Goal: Communication & Community: Answer question/provide support

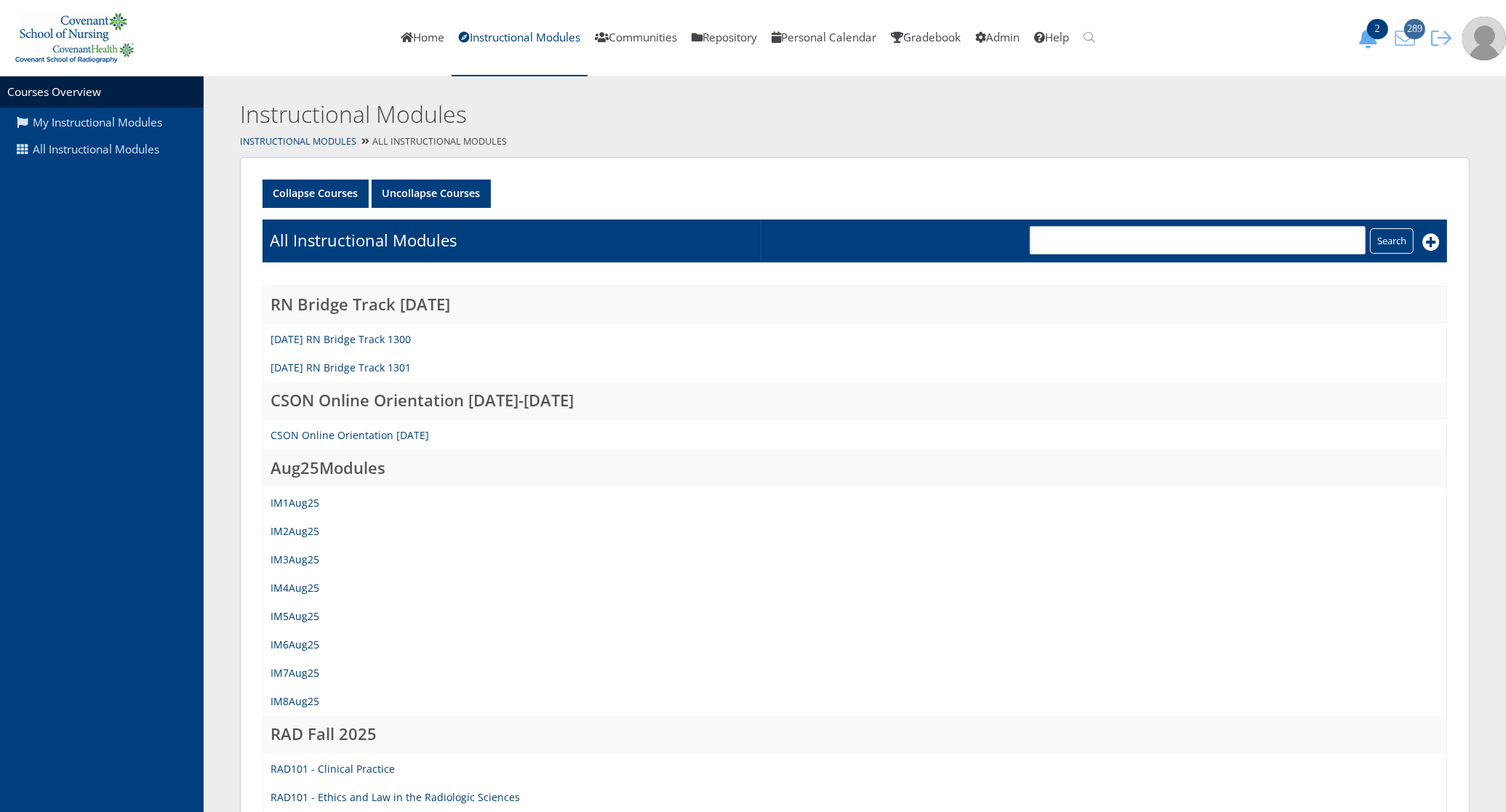
click at [1404, 37] on icon "289" at bounding box center [1404, 38] width 31 height 20
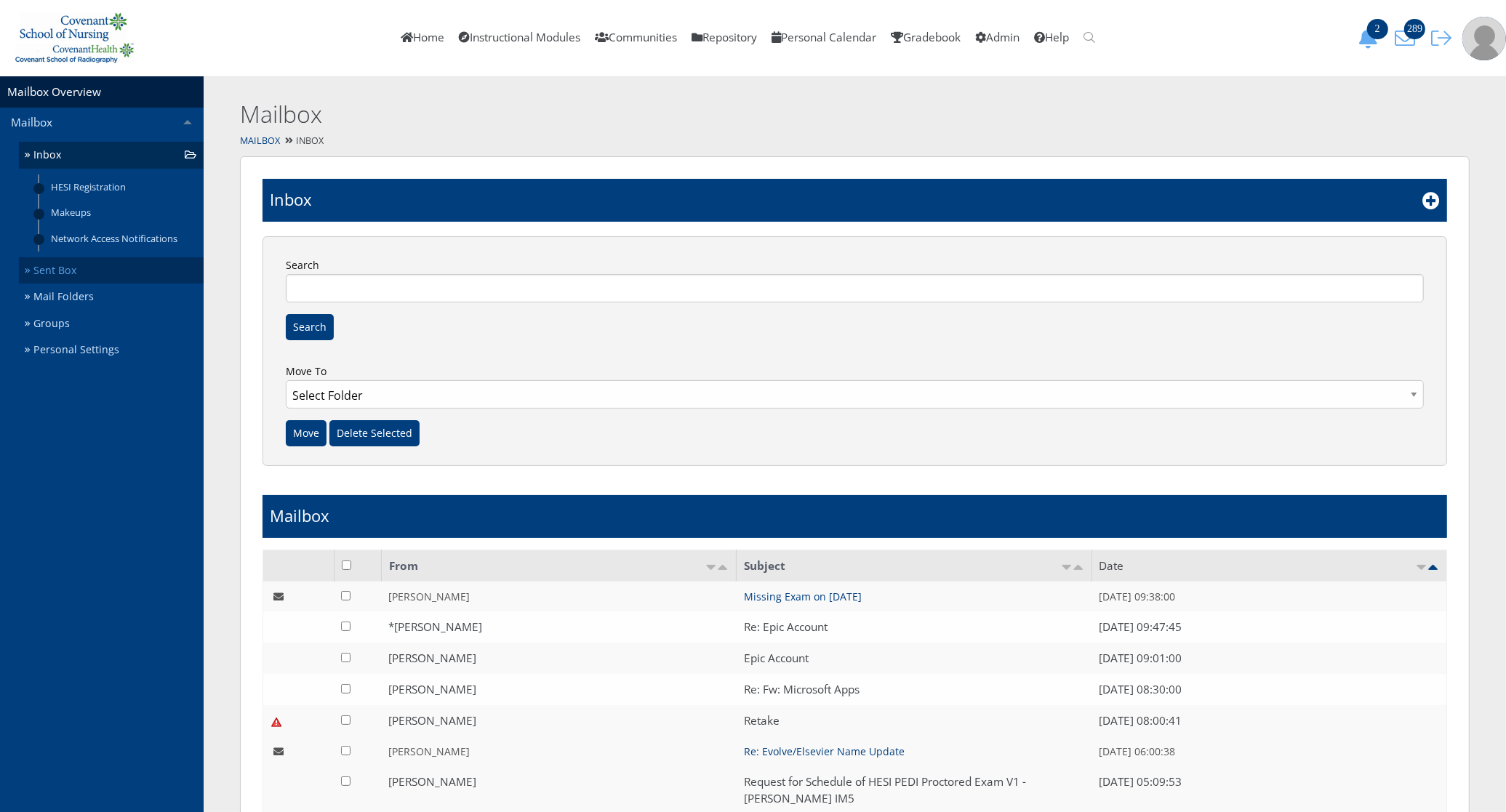
click at [75, 281] on link "Sent Box" at bounding box center [111, 271] width 185 height 27
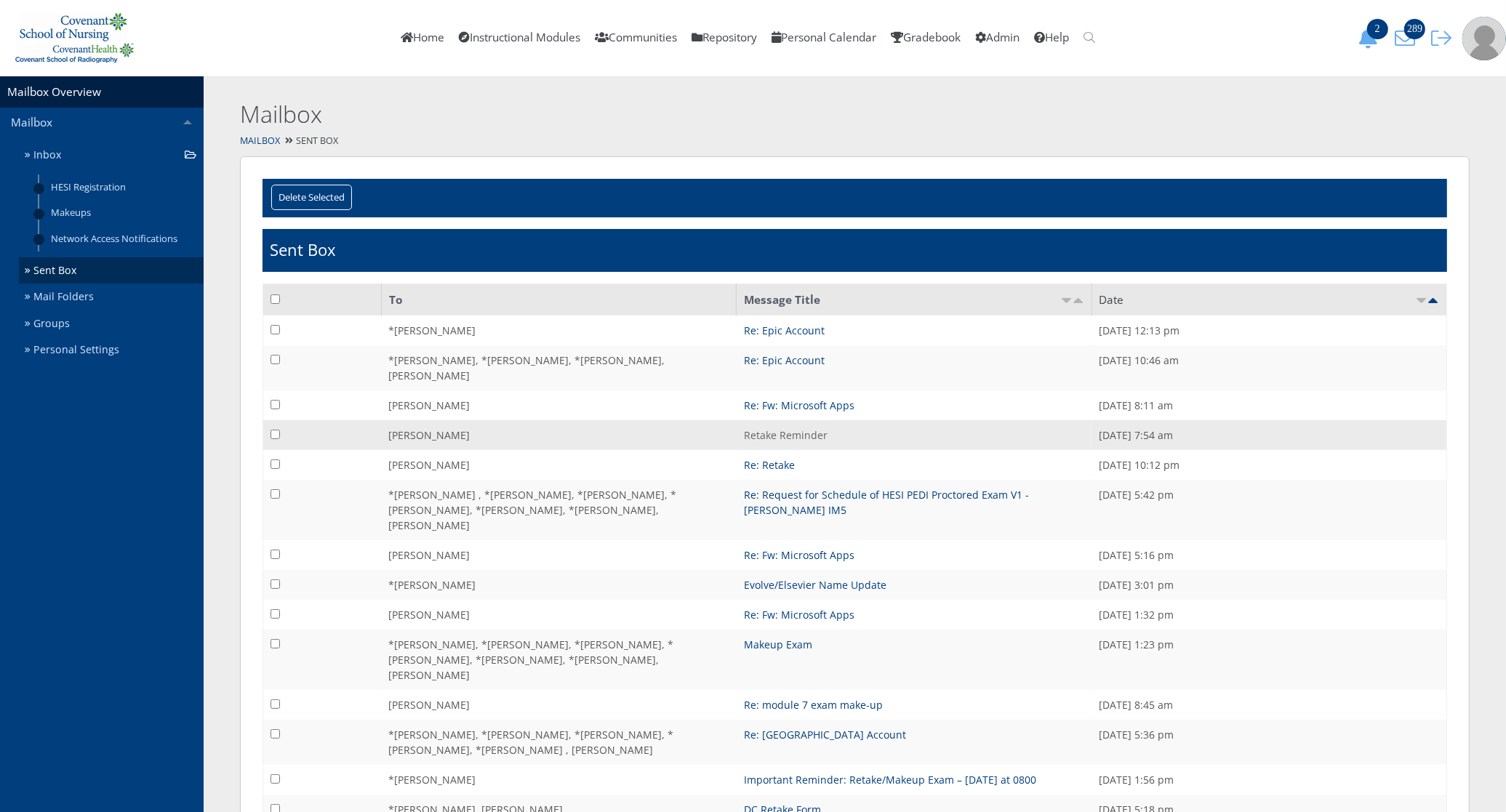
click at [775, 428] on link "Retake Reminder" at bounding box center [785, 435] width 83 height 14
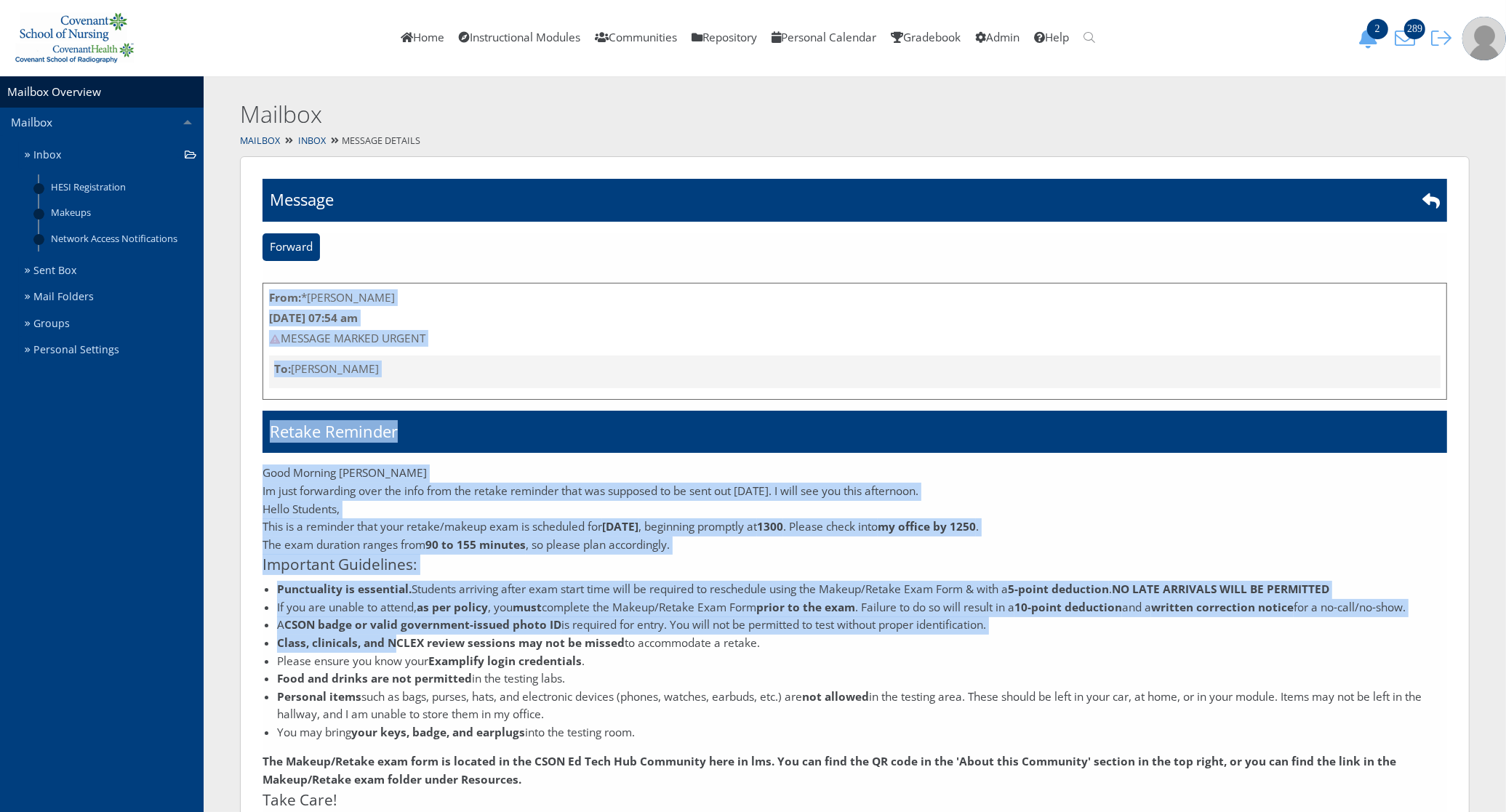
drag, startPoint x: 260, startPoint y: 474, endPoint x: 393, endPoint y: 636, distance: 209.6
click at [393, 636] on div "Are you sure you want to delete this mail? Message Forward From: *[PERSON_NAME]…" at bounding box center [855, 596] width 1230 height 880
drag, startPoint x: 393, startPoint y: 636, endPoint x: 395, endPoint y: 495, distance: 141.0
click at [395, 495] on p "Im just forwarding over the info from the retake reminder that was supposed to …" at bounding box center [855, 492] width 1185 height 18
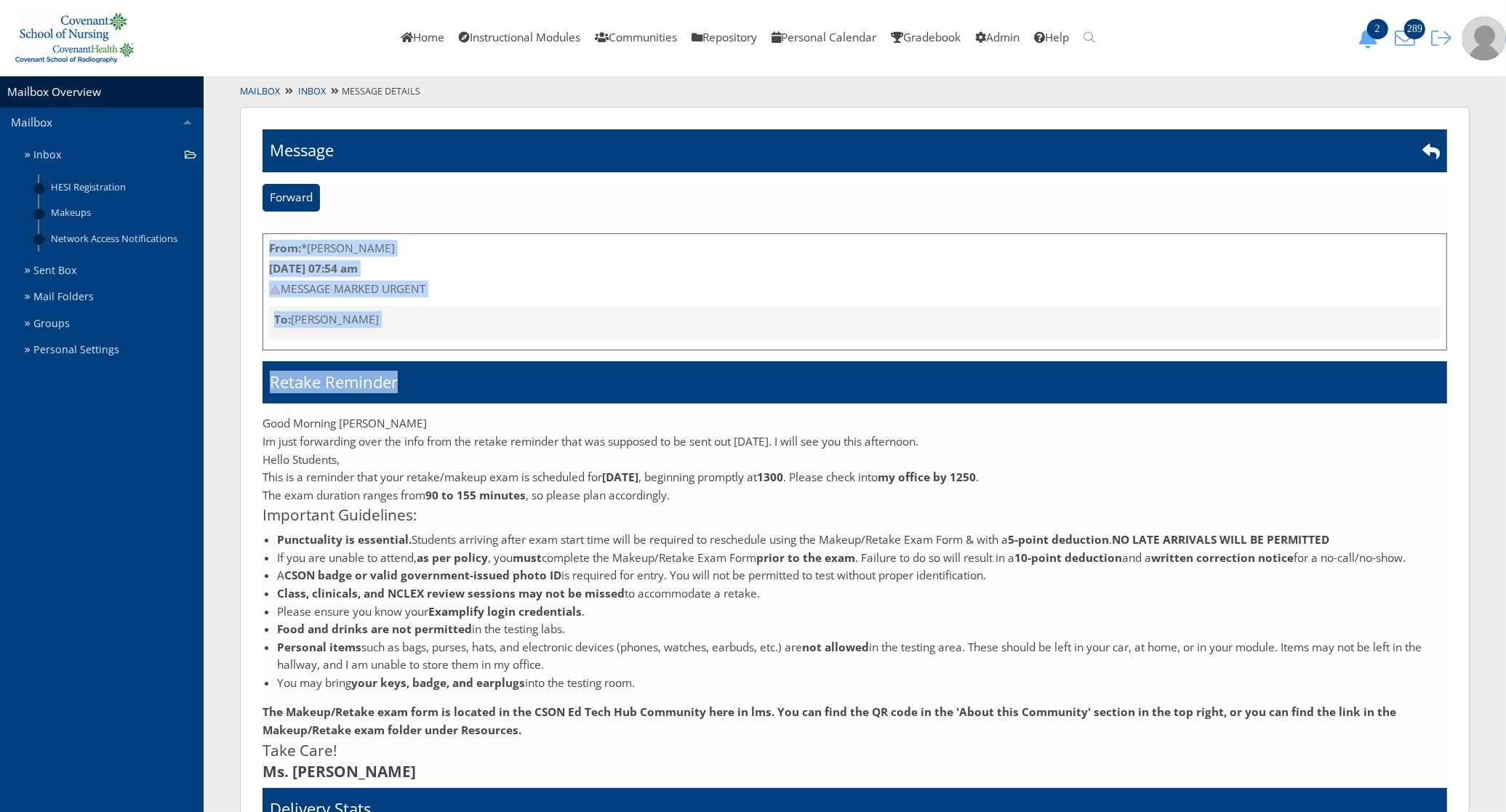
scroll to position [245, 0]
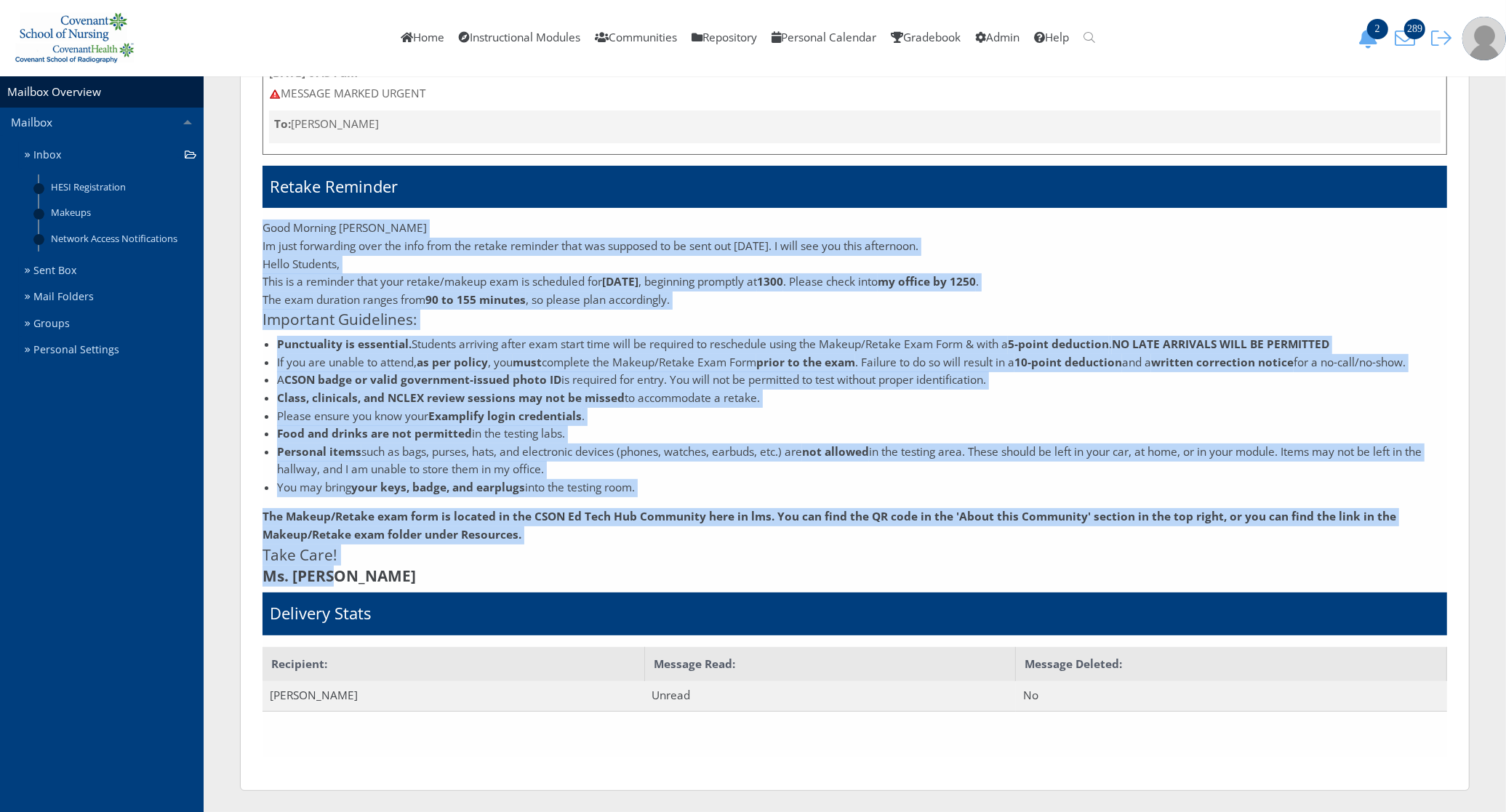
drag, startPoint x: 266, startPoint y: 473, endPoint x: 473, endPoint y: 571, distance: 229.0
click at [473, 571] on div "Good Morning Mariah Im just forwarding over the info from the retake reminder t…" at bounding box center [855, 402] width 1185 height 366
copy div "Good Morning Mariah Im just forwarding over the info from the retake reminder t…"
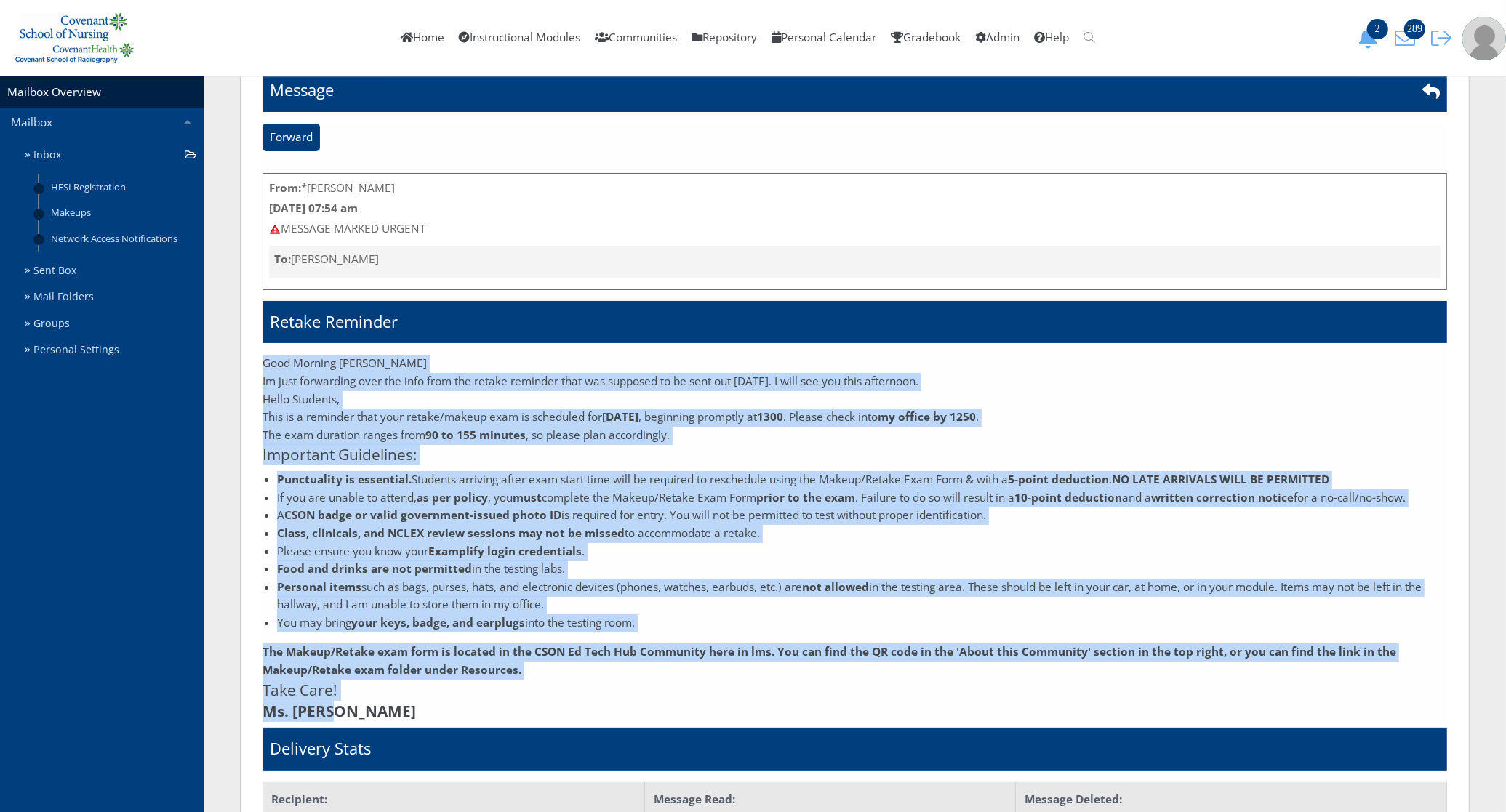
scroll to position [0, 0]
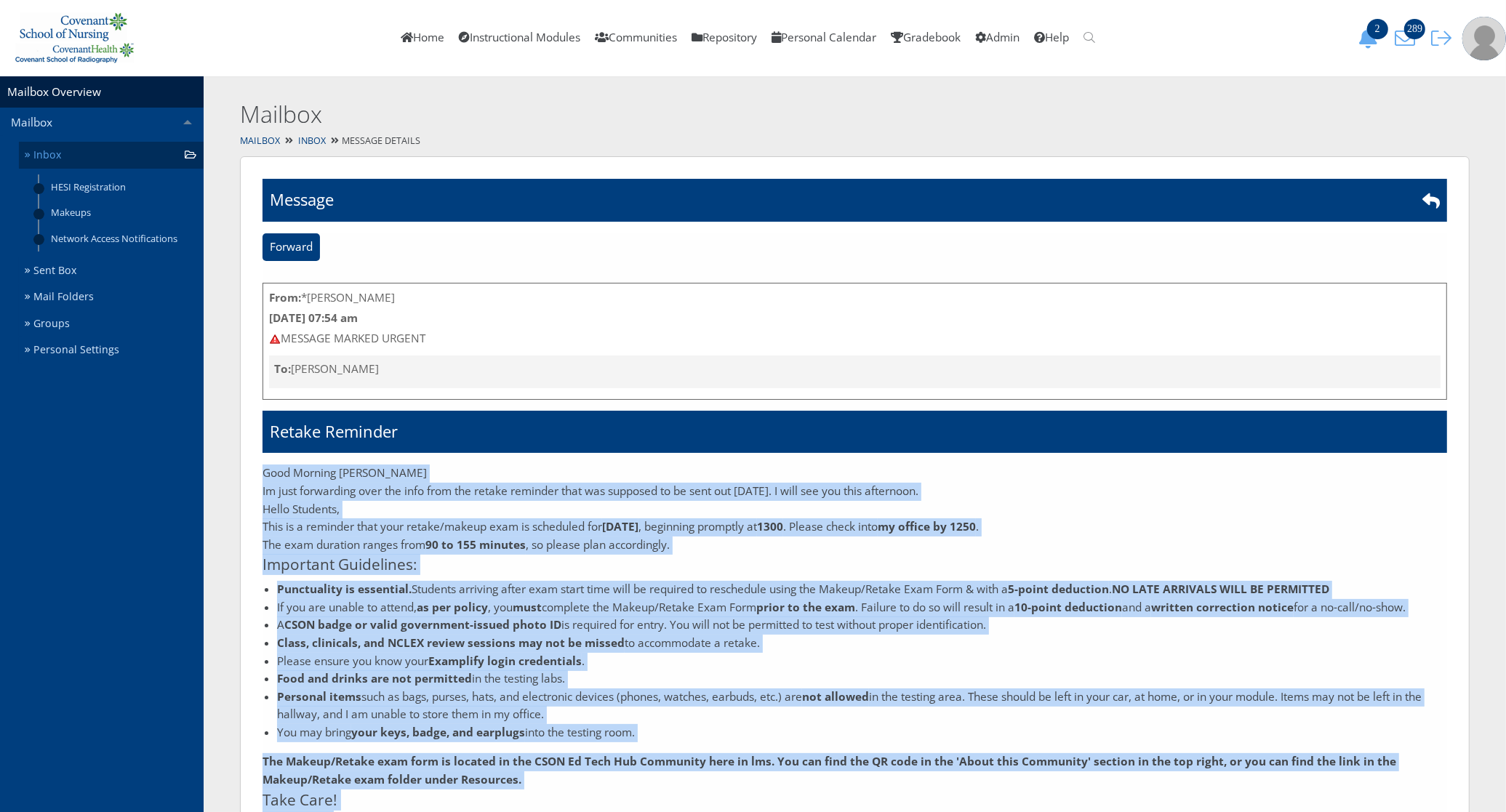
click at [66, 155] on link "Inbox" at bounding box center [111, 155] width 185 height 27
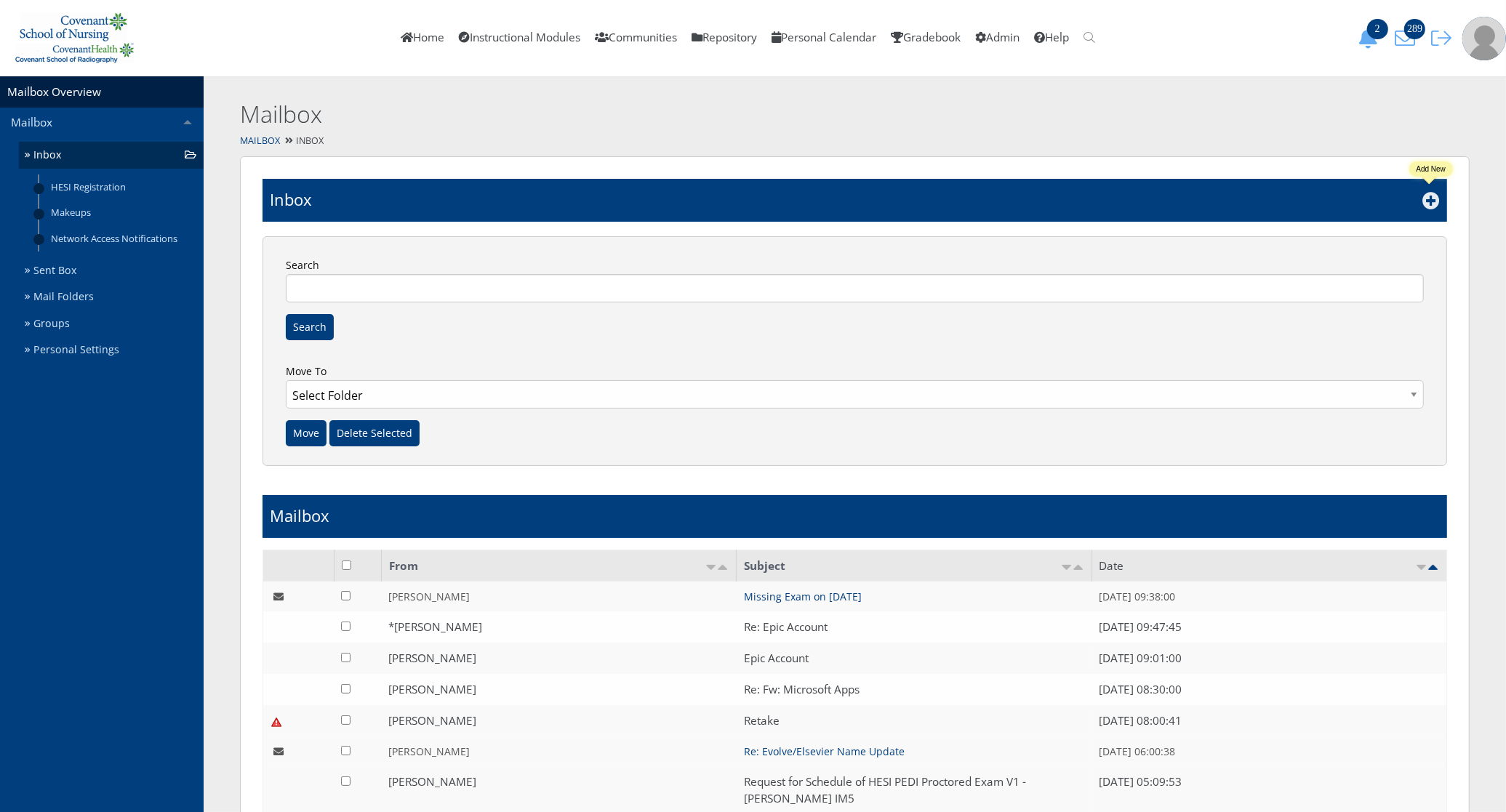
click at [1431, 202] on icon at bounding box center [1431, 200] width 17 height 17
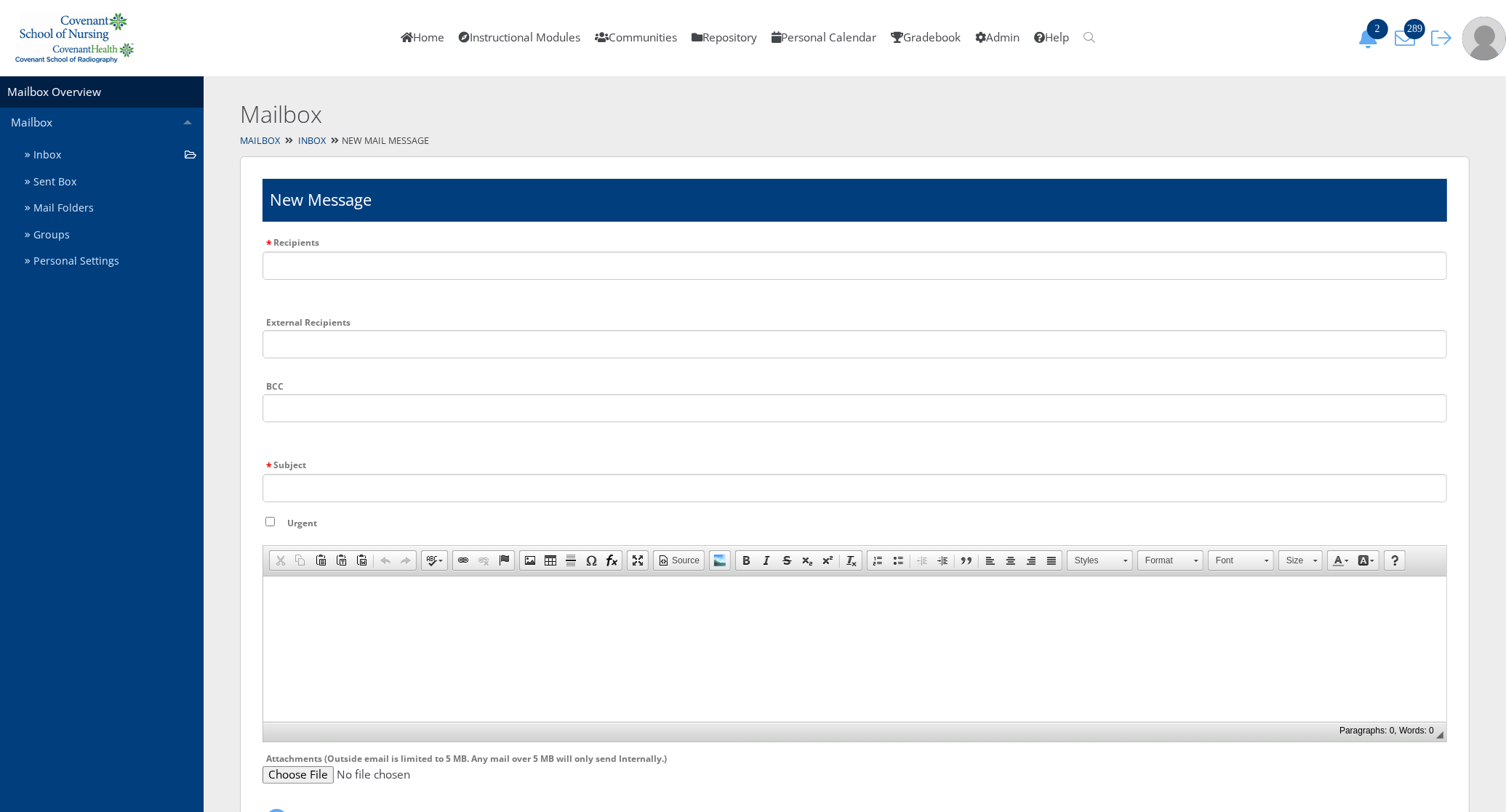
click at [344, 605] on html at bounding box center [854, 594] width 1183 height 36
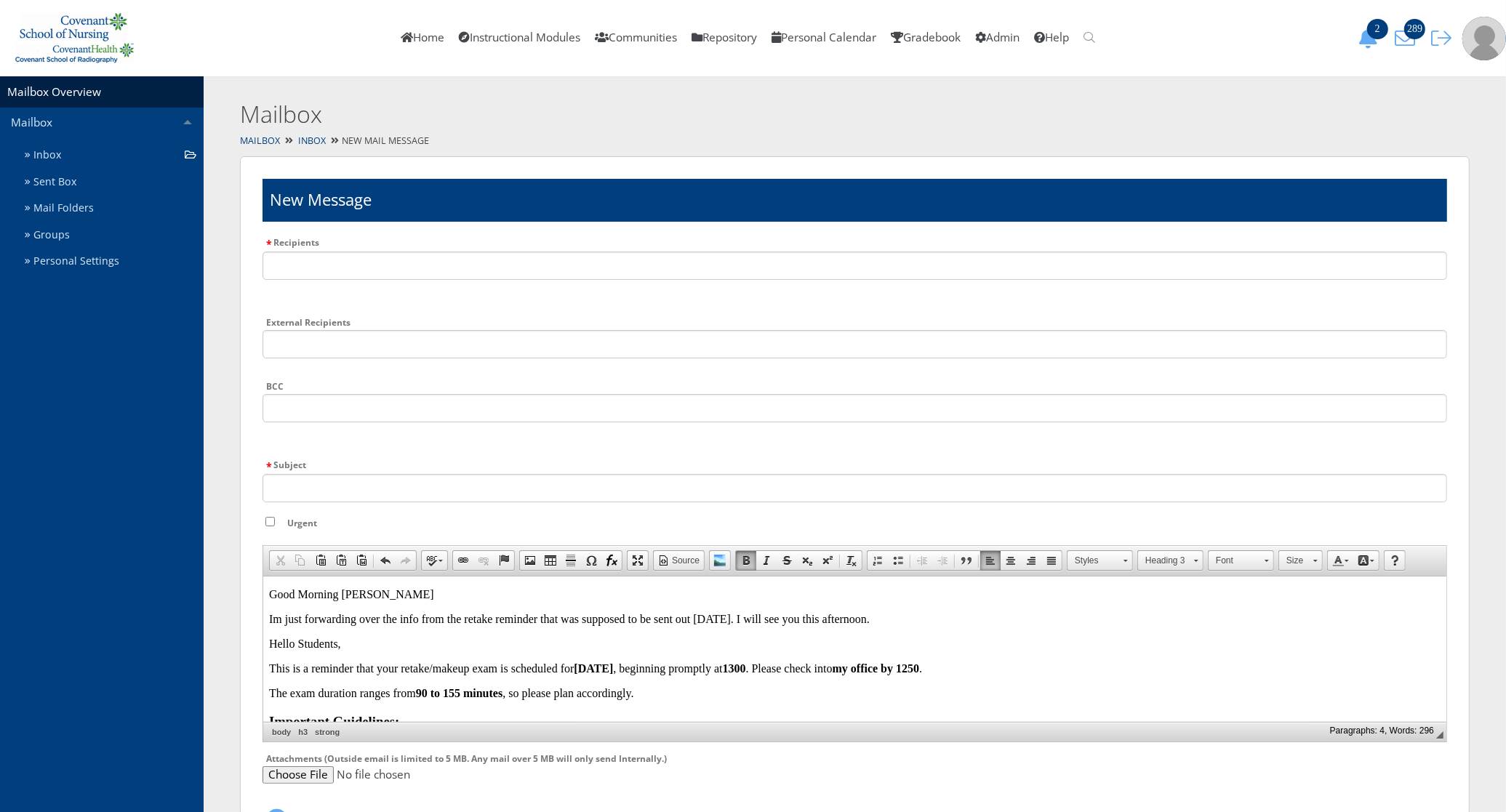
drag, startPoint x: 421, startPoint y: 596, endPoint x: 366, endPoint y: 591, distance: 55.2
click at [380, 594] on p "Good Morning Mariah" at bounding box center [854, 593] width 1171 height 13
drag, startPoint x: 366, startPoint y: 591, endPoint x: 336, endPoint y: 589, distance: 30.1
click at [340, 589] on p "Good Morning Mariah" at bounding box center [854, 593] width 1171 height 13
drag, startPoint x: 336, startPoint y: 589, endPoint x: 347, endPoint y: 598, distance: 14.2
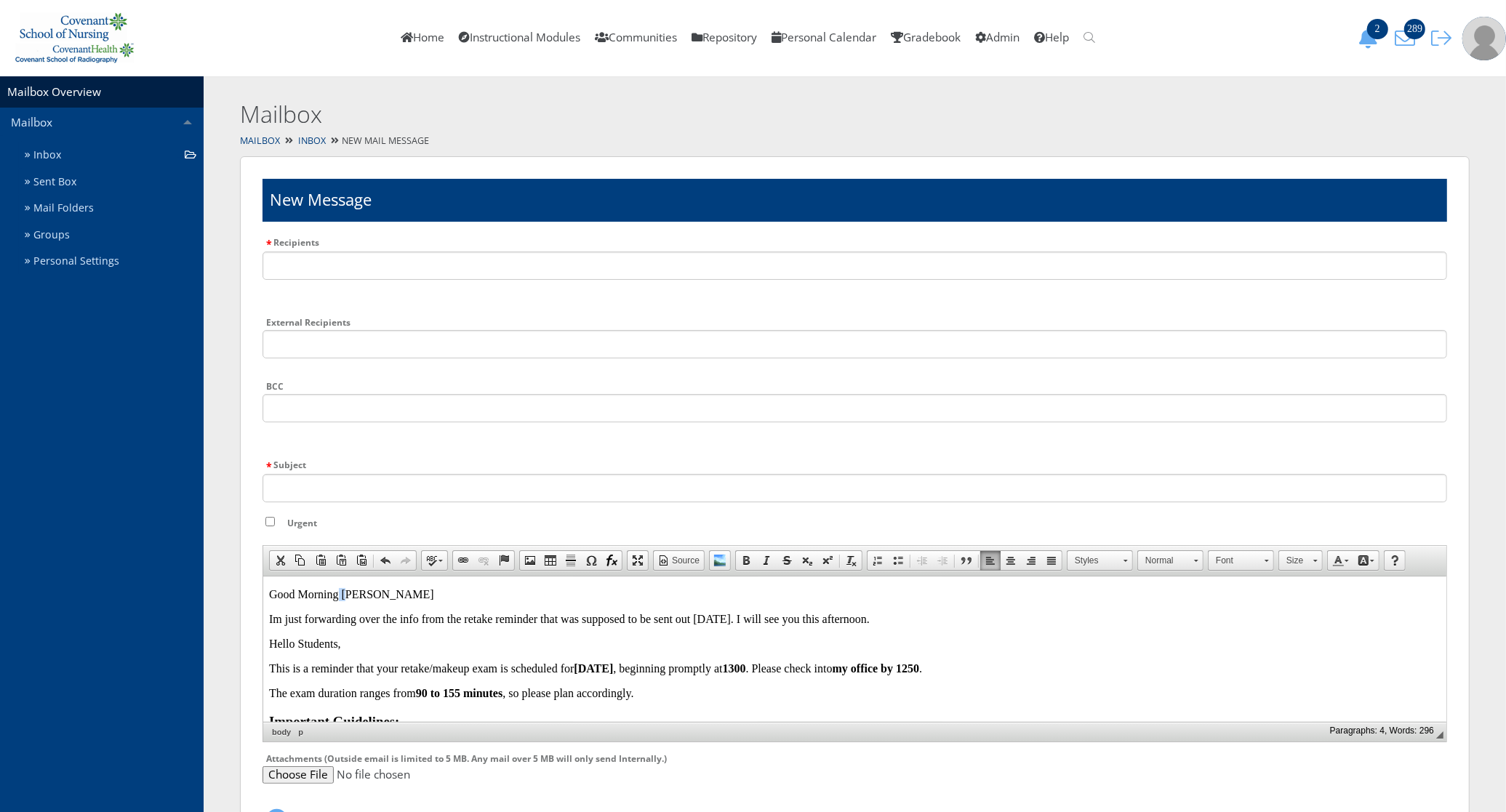
click at [347, 598] on p "Good Morning Mariah" at bounding box center [854, 593] width 1171 height 13
click at [369, 593] on p "Good Morning Mariah" at bounding box center [854, 593] width 1171 height 13
drag, startPoint x: 376, startPoint y: 598, endPoint x: 344, endPoint y: 596, distance: 32.1
click at [344, 596] on p "Good Morning Mariah" at bounding box center [854, 593] width 1171 height 13
drag, startPoint x: 879, startPoint y: 622, endPoint x: 809, endPoint y: 620, distance: 70.0
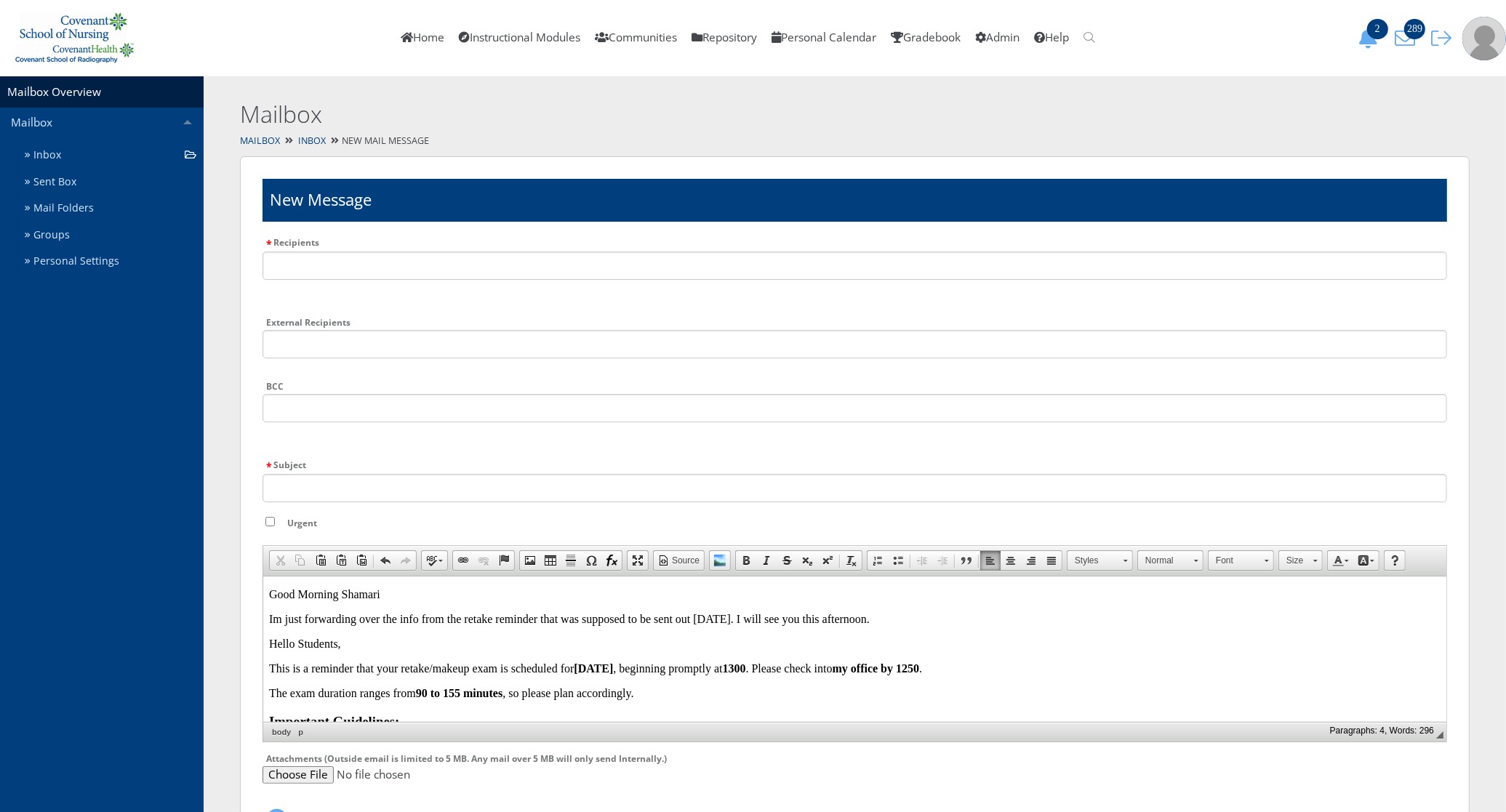
click at [809, 620] on p "Im just forwarding over the info from the retake reminder that was supposed to …" at bounding box center [854, 618] width 1171 height 13
click at [612, 673] on strong "August 26" at bounding box center [593, 668] width 39 height 12
click at [747, 660] on body "Good Morning Shamari Im just forwarding over the info from the retake reminder …" at bounding box center [854, 765] width 1171 height 356
click at [918, 666] on strong "my office by 1250" at bounding box center [875, 668] width 87 height 12
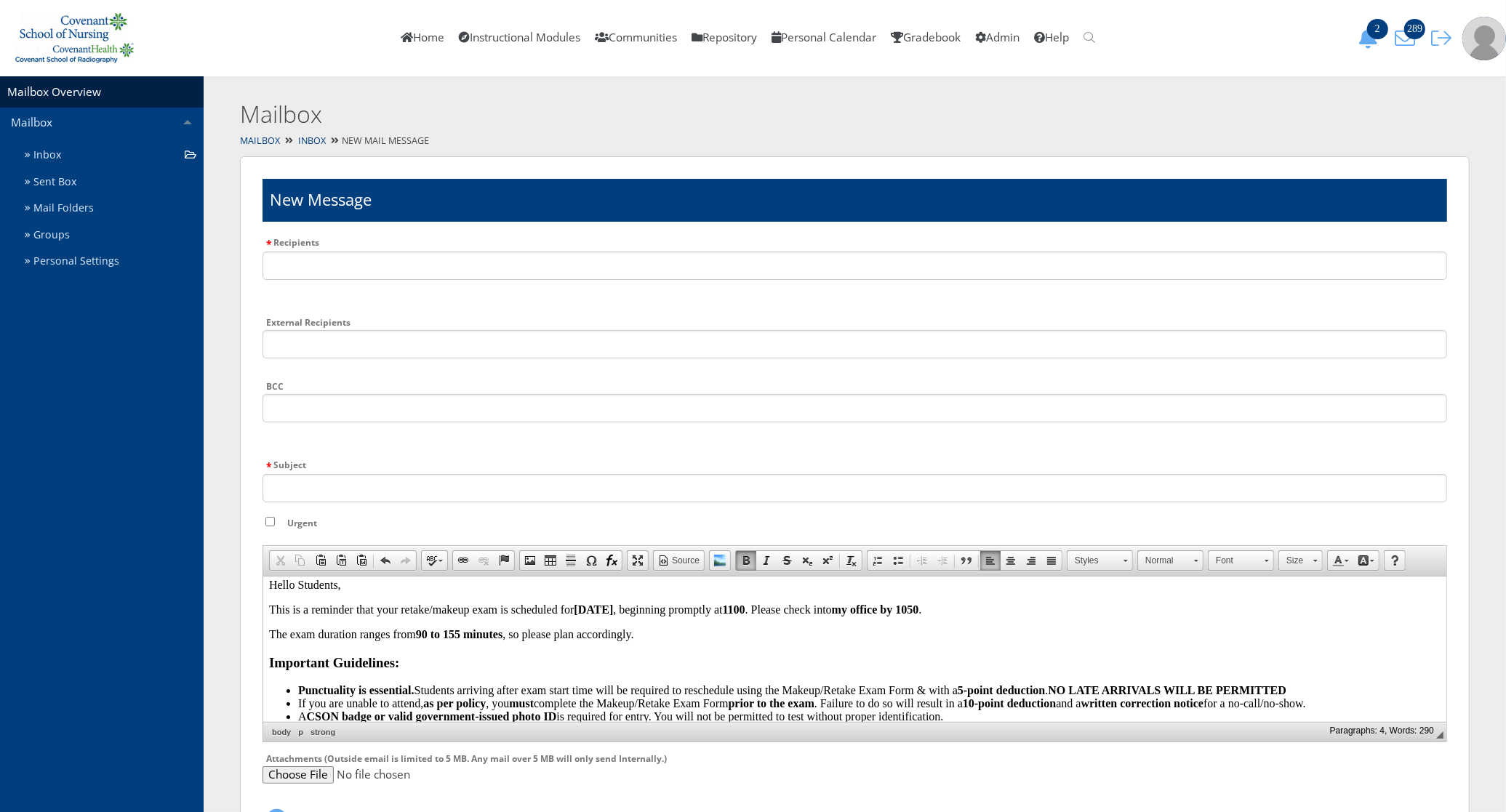
scroll to position [91, 0]
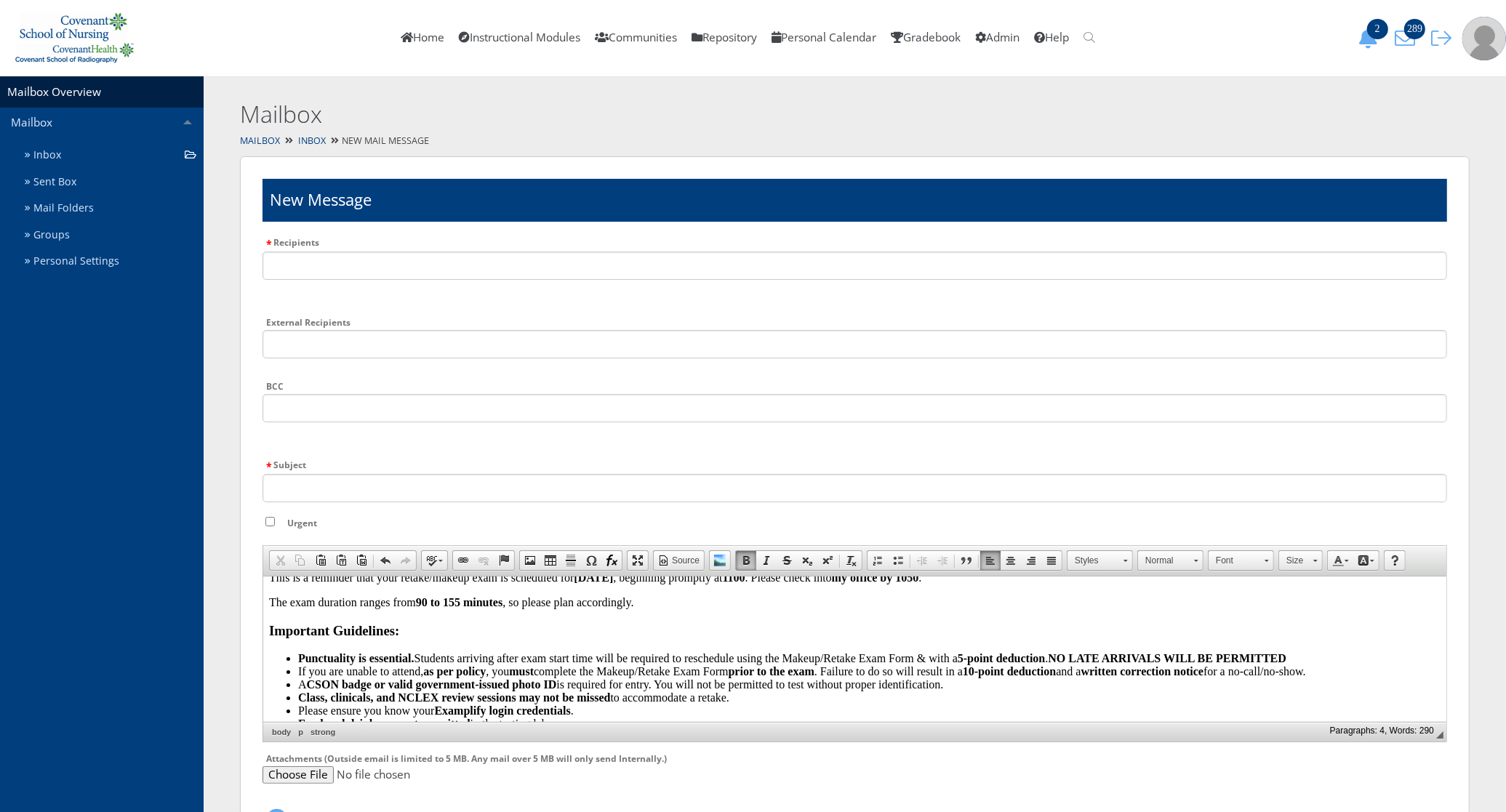
click at [424, 601] on strong "90 to 155 minutes" at bounding box center [459, 601] width 87 height 12
click at [420, 603] on p "The exam duration ranges from 6 0 to 155 minutes , so please plan accordingly." at bounding box center [854, 601] width 1171 height 13
click at [749, 556] on span at bounding box center [745, 560] width 11 height 11
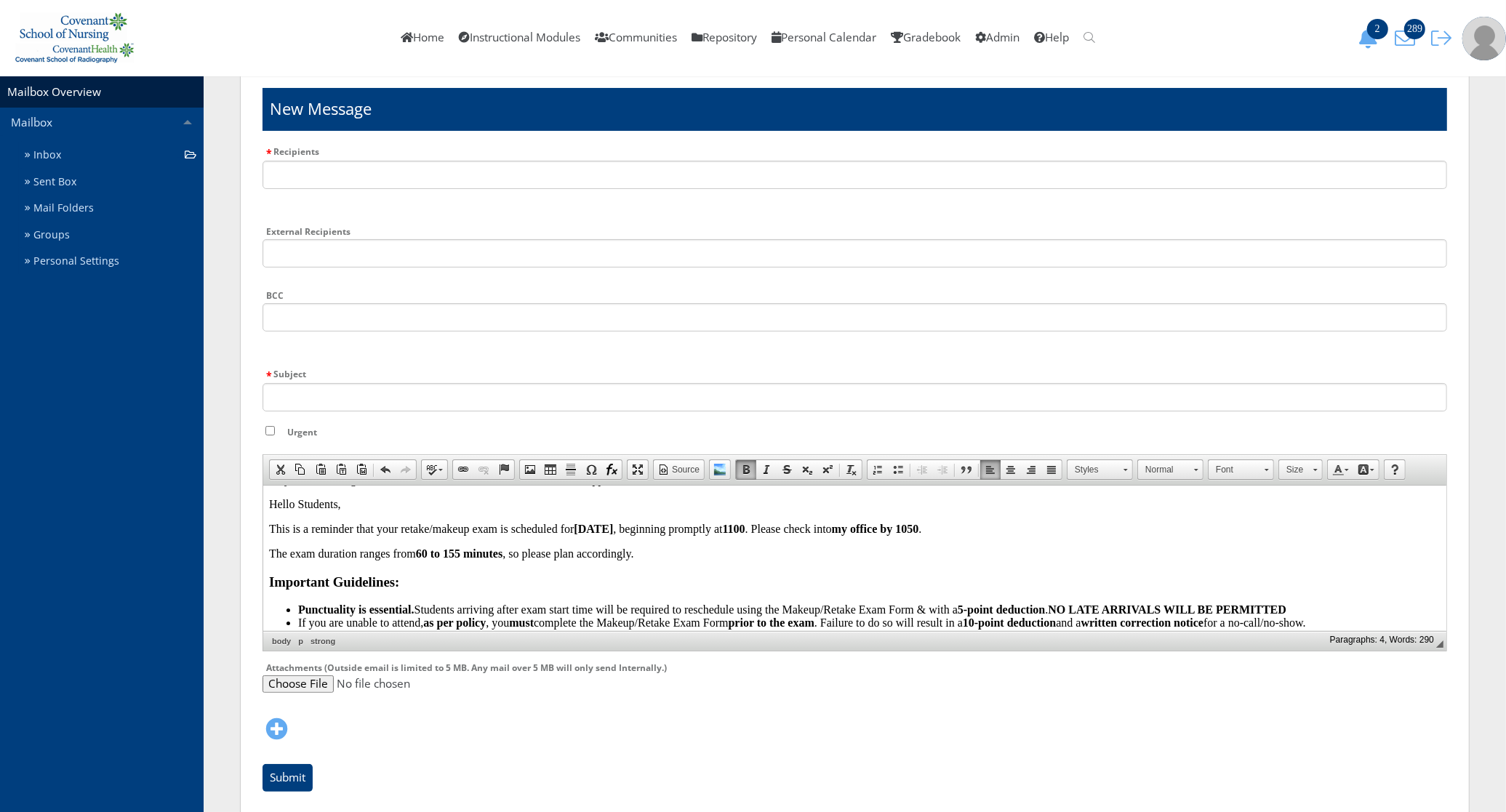
scroll to position [0, 0]
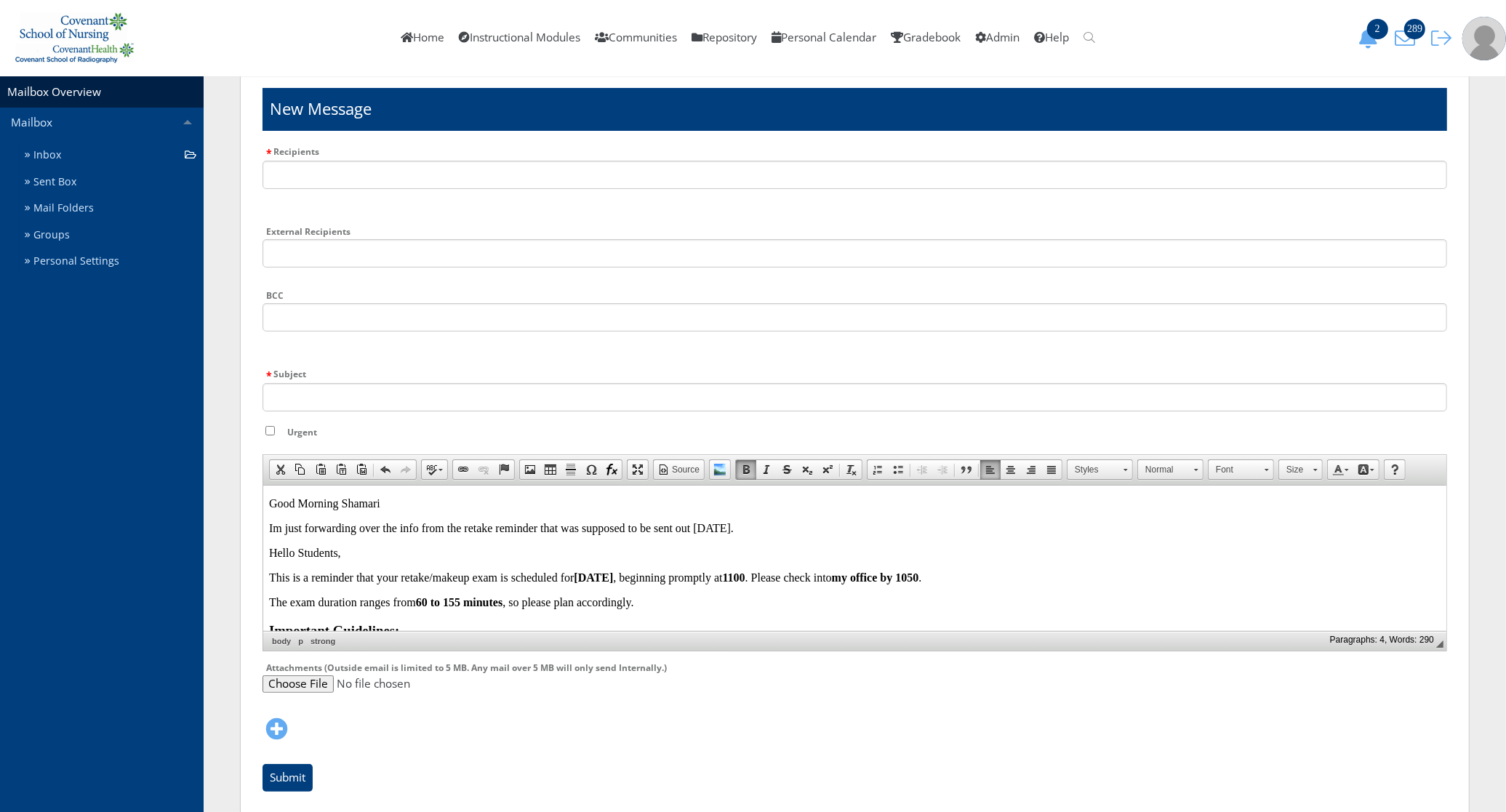
click at [509, 591] on body "Good Morning Shamari Im just forwarding over the info from the retake reminder …" at bounding box center [854, 674] width 1171 height 356
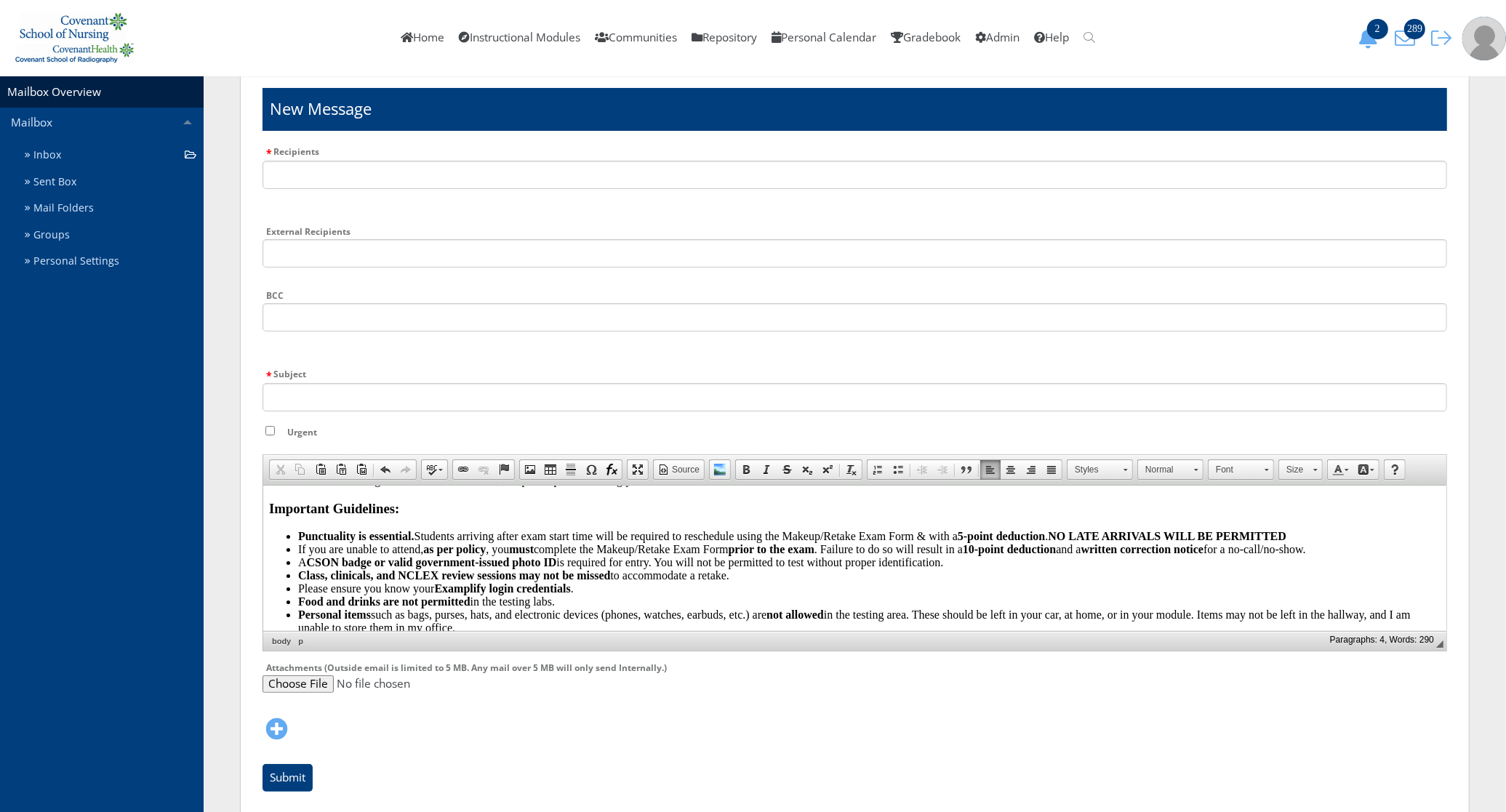
scroll to position [91, 0]
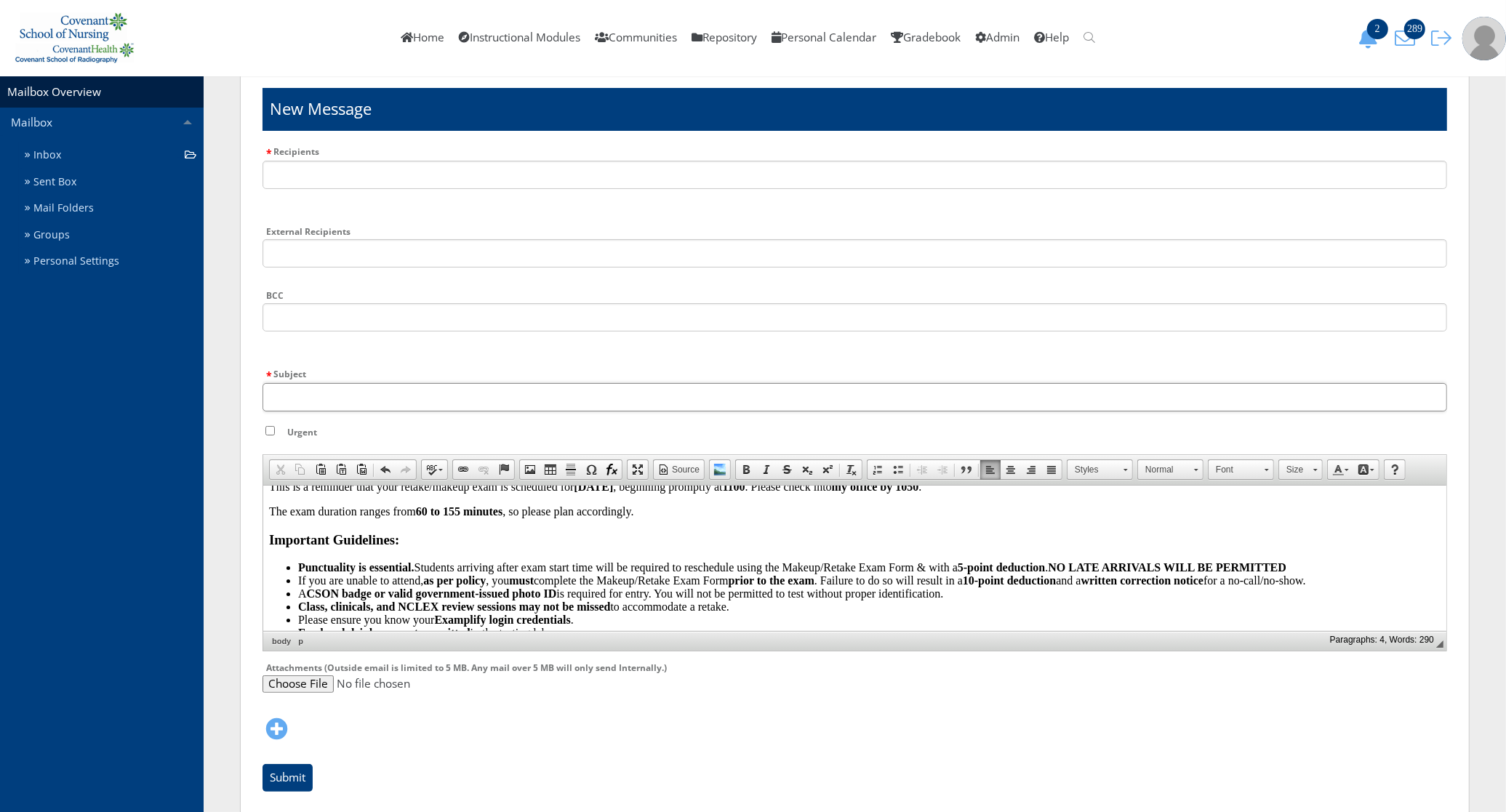
click at [393, 389] on input "Subject" at bounding box center [855, 397] width 1185 height 29
type input "Retake Reminder"
click at [269, 426] on input "Urgent" at bounding box center [270, 430] width 10 height 10
checkbox input "true"
click at [320, 187] on input "text" at bounding box center [855, 175] width 1185 height 29
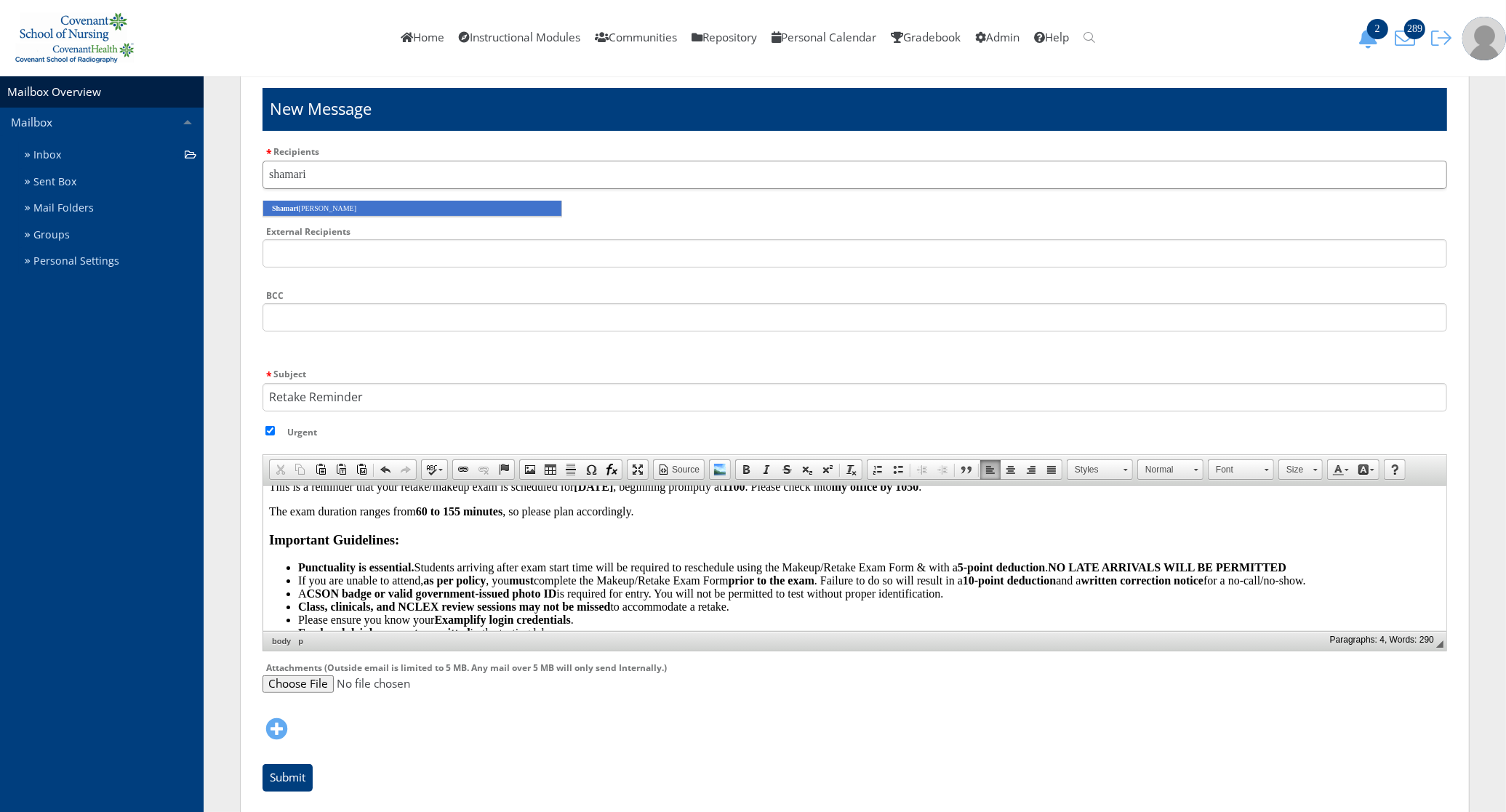
type input "shamari"
click at [329, 209] on li "Shamari Mims" at bounding box center [412, 208] width 299 height 16
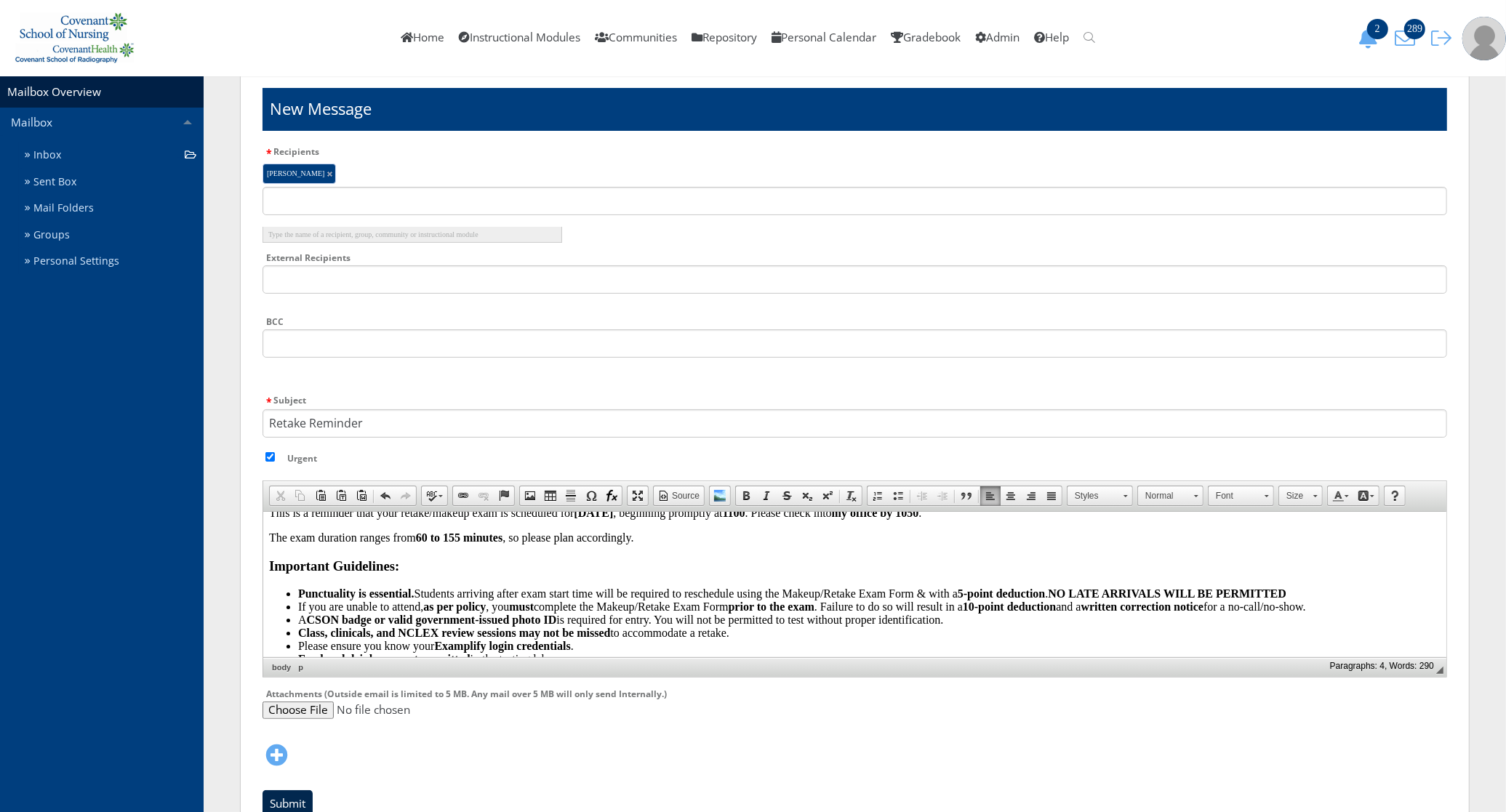
click at [281, 794] on input "Submit" at bounding box center [287, 804] width 50 height 28
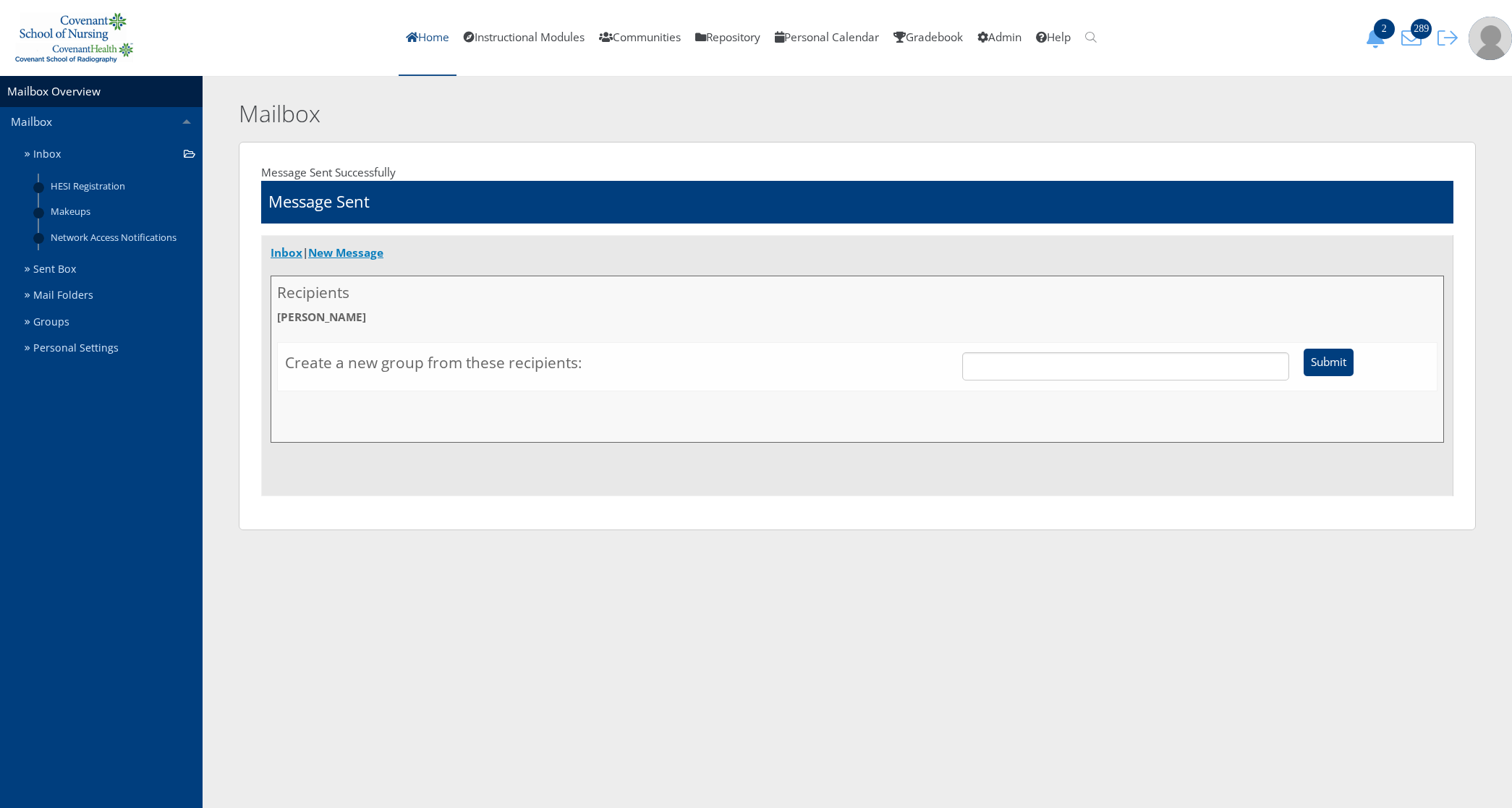
click at [424, 27] on link "Home" at bounding box center [427, 37] width 58 height 76
